Goal: Browse casually

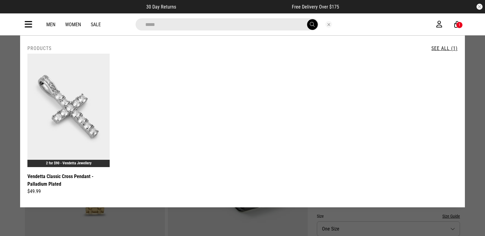
drag, startPoint x: 0, startPoint y: 0, endPoint x: 331, endPoint y: 26, distance: 332.3
click at [332, 25] on div at bounding box center [329, 24] width 20 height 7
click at [326, 23] on button "Close search" at bounding box center [328, 24] width 7 height 7
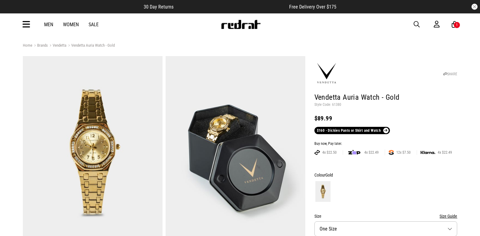
click at [254, 30] on link at bounding box center [241, 27] width 40 height 6
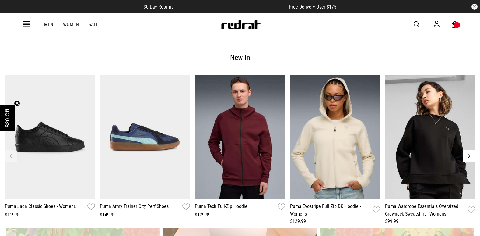
scroll to position [1157, 0]
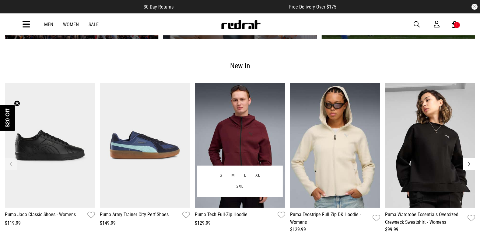
click at [232, 104] on img "3 / 11" at bounding box center [240, 145] width 90 height 125
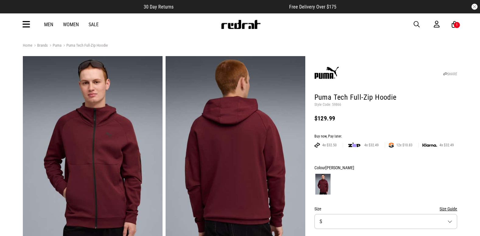
click at [233, 22] on img at bounding box center [241, 24] width 40 height 9
